Goal: Task Accomplishment & Management: Manage account settings

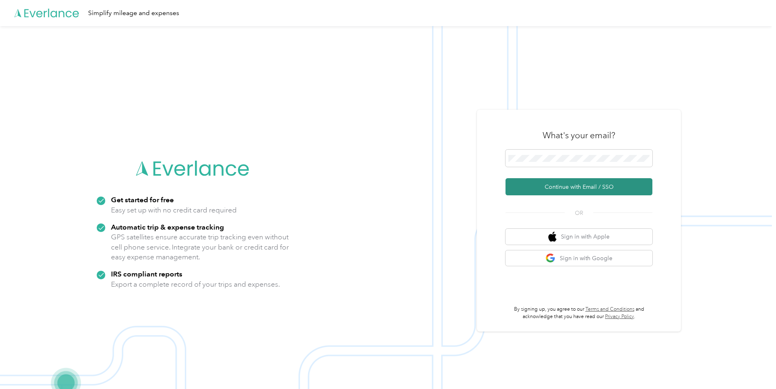
click at [582, 190] on button "Continue with Email / SSO" at bounding box center [579, 186] width 147 height 17
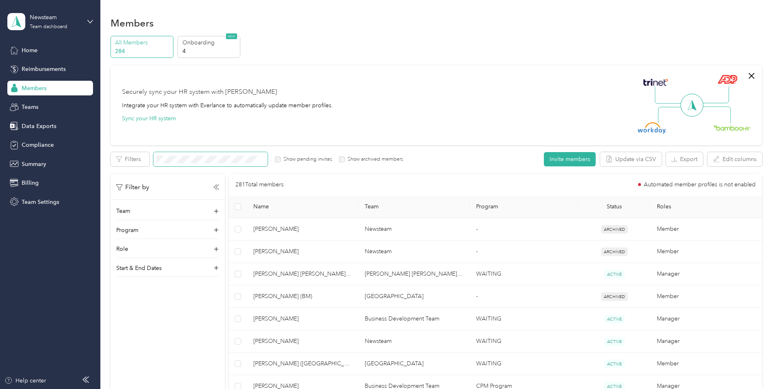
click at [228, 155] on span at bounding box center [210, 159] width 114 height 14
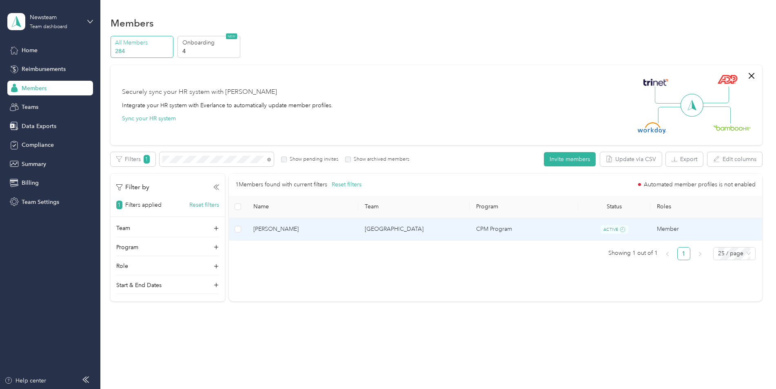
click at [282, 233] on span "[PERSON_NAME]" at bounding box center [302, 229] width 98 height 9
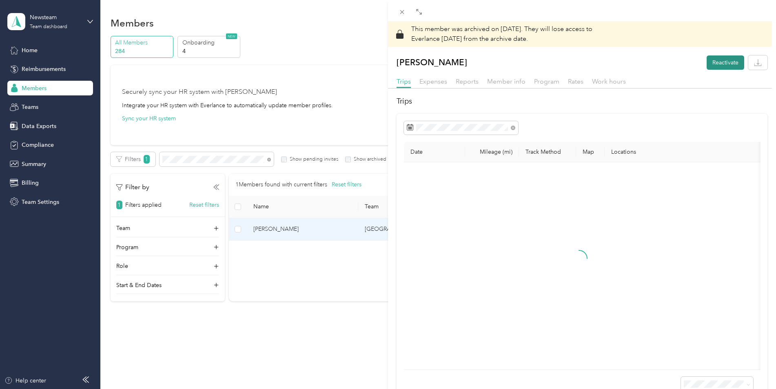
click at [715, 66] on button "Reactivate" at bounding box center [726, 62] width 38 height 14
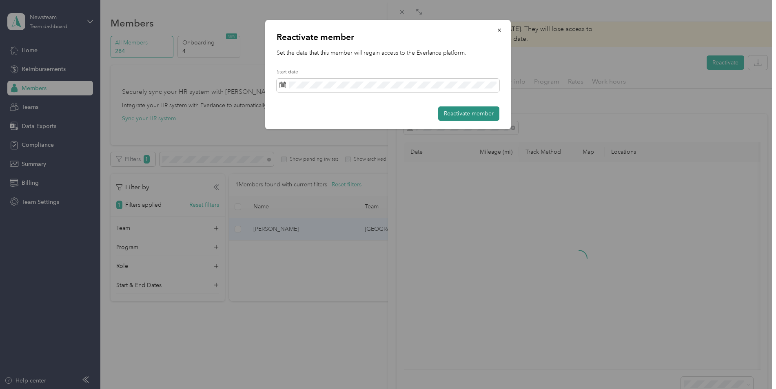
click at [454, 112] on button "Reactivate member" at bounding box center [468, 113] width 61 height 14
